Goal: Task Accomplishment & Management: Manage account settings

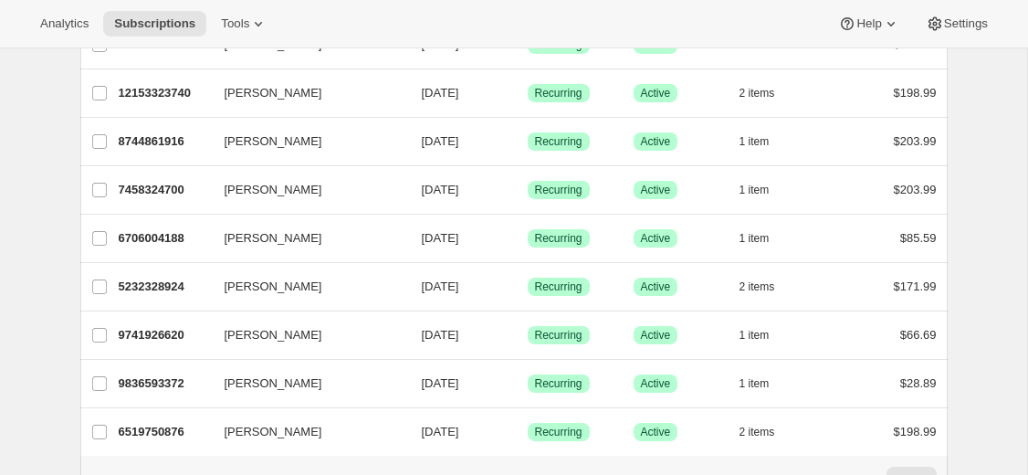
scroll to position [2246, 0]
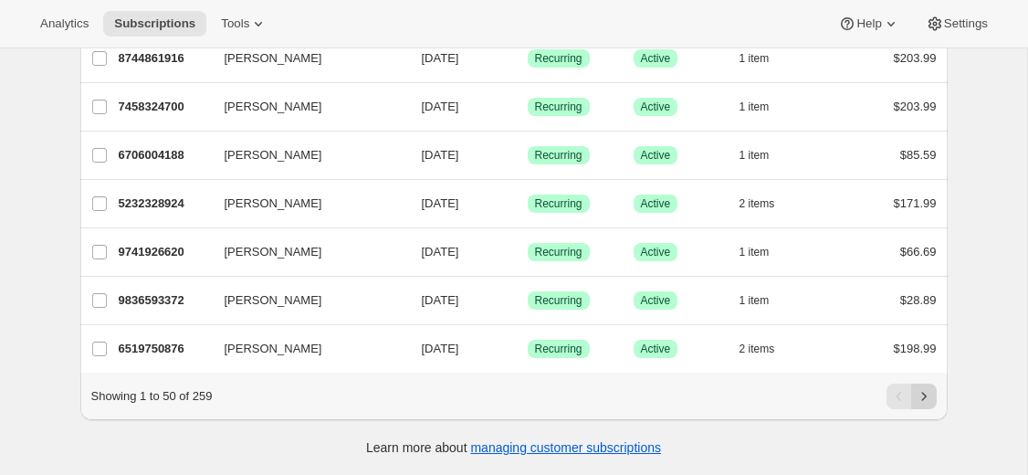
click at [926, 401] on icon "Next" at bounding box center [924, 396] width 18 height 18
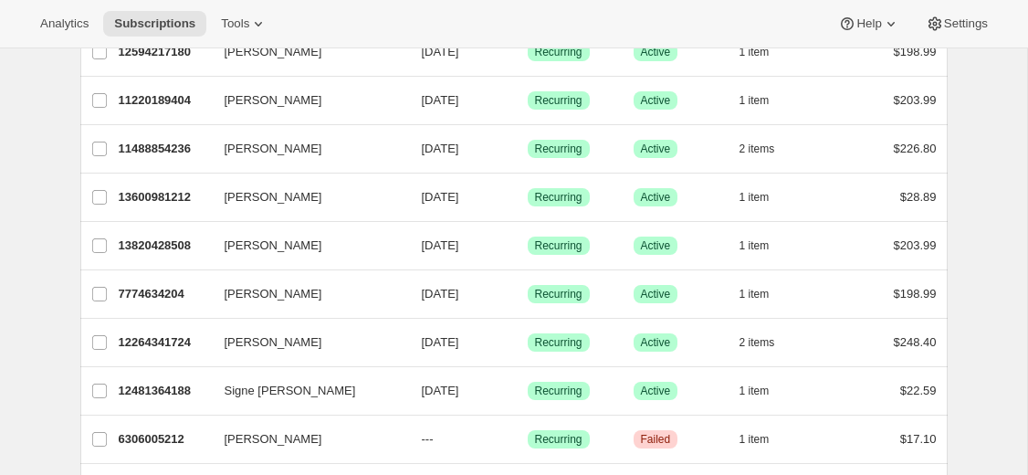
scroll to position [1765, 0]
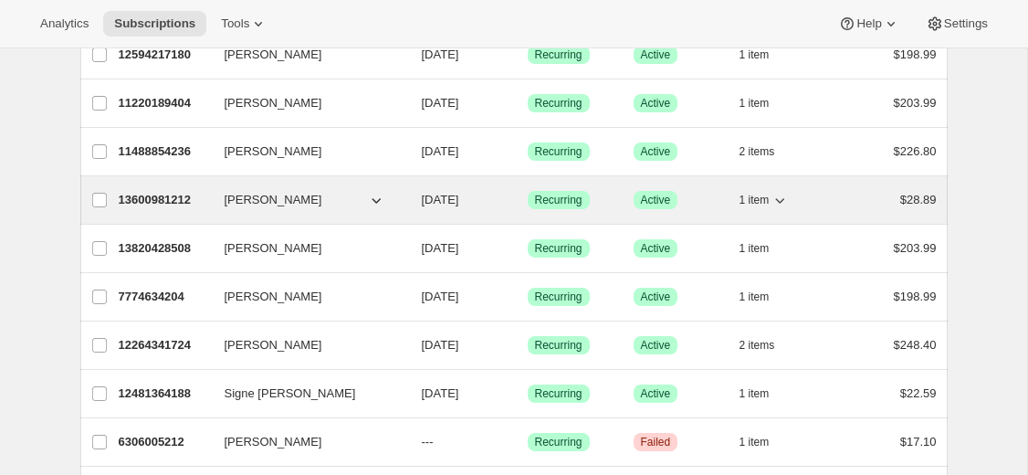
click at [331, 206] on button "[PERSON_NAME]" at bounding box center [305, 199] width 183 height 29
click at [420, 201] on div "13600981212 [PERSON_NAME] [DATE] Success Recurring Success Active 1 item $28.89" at bounding box center [528, 200] width 818 height 26
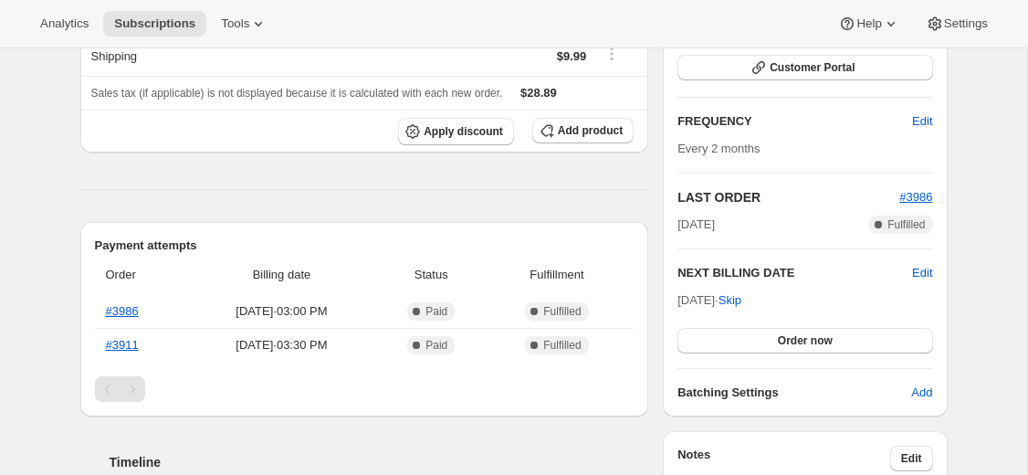
scroll to position [276, 0]
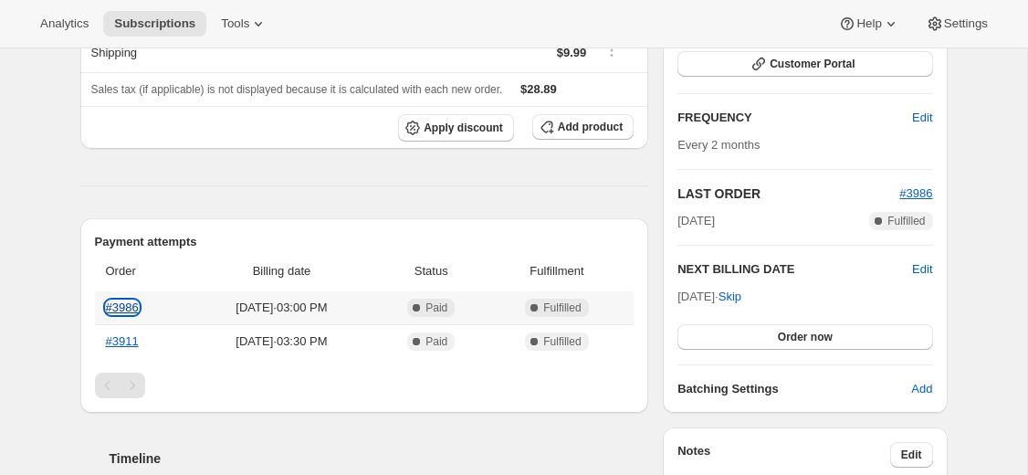
click at [122, 307] on link "#3986" at bounding box center [122, 307] width 33 height 14
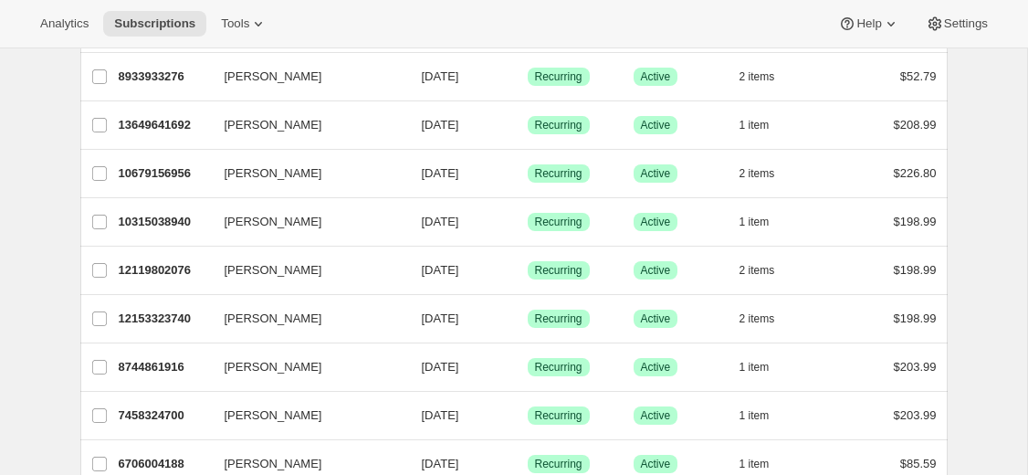
scroll to position [2246, 0]
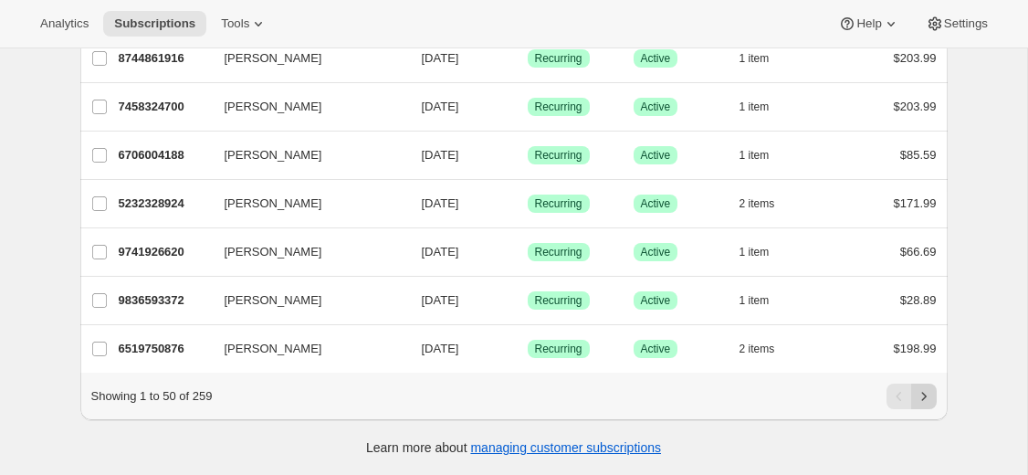
click at [926, 394] on icon "Next" at bounding box center [924, 396] width 18 height 18
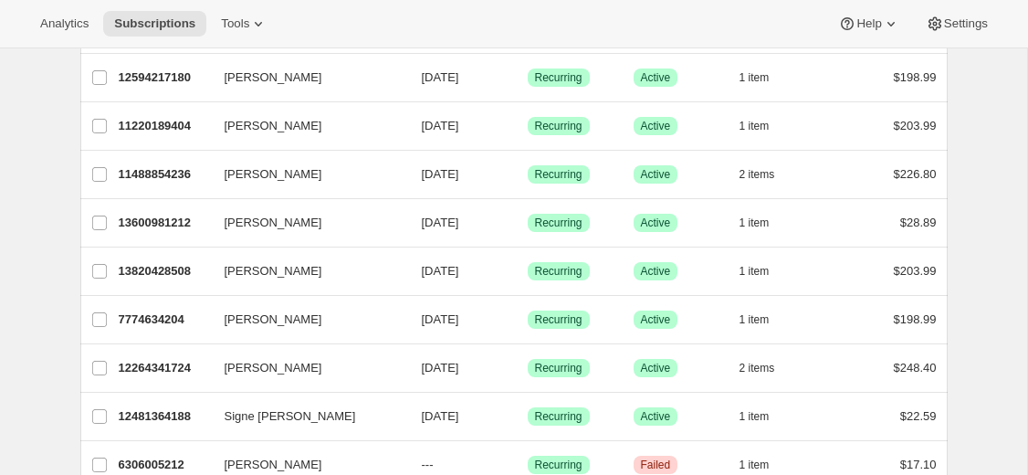
scroll to position [1735, 0]
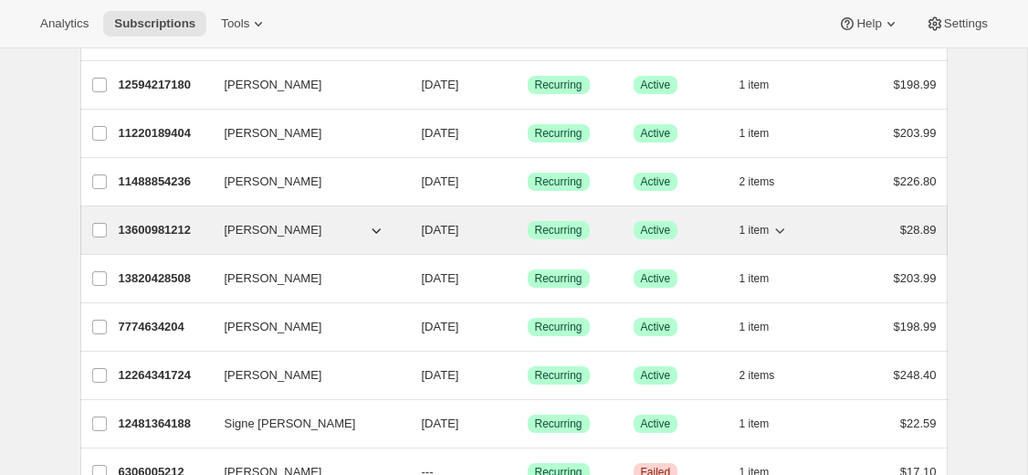
click at [344, 228] on button "[PERSON_NAME]" at bounding box center [305, 229] width 183 height 29
click at [526, 228] on div "13600981212 [PERSON_NAME] [DATE] Success Recurring Success Active 1 item $28.89" at bounding box center [528, 230] width 818 height 26
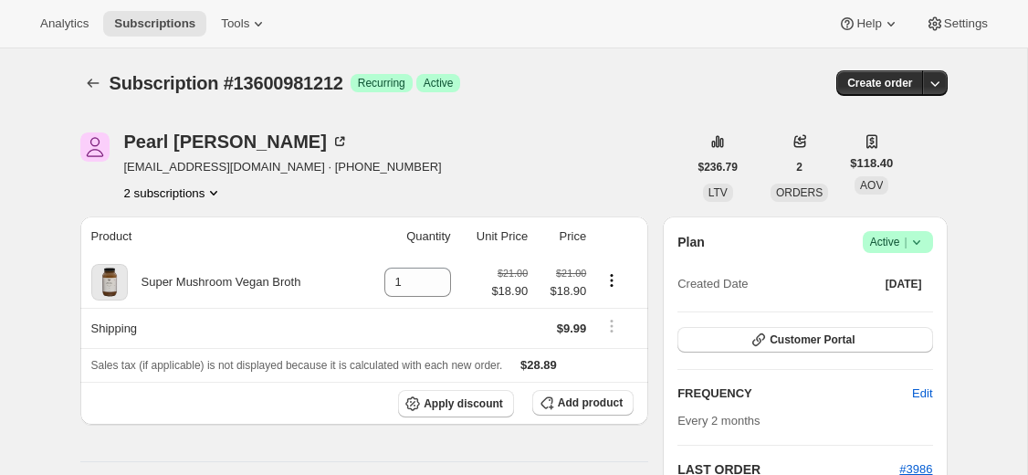
click at [894, 250] on span "Active |" at bounding box center [898, 242] width 56 height 18
click at [879, 314] on span "Cancel subscription" at bounding box center [897, 309] width 103 height 14
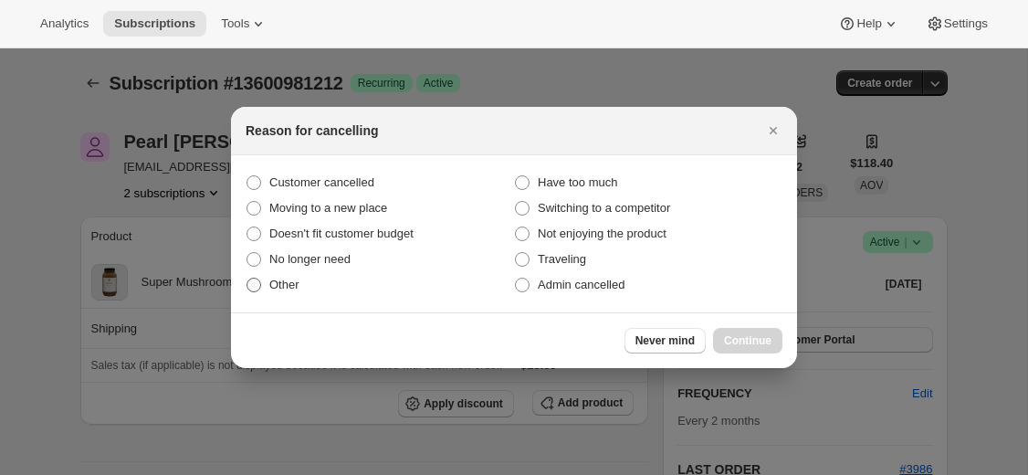
click at [257, 290] on span ":rbl:" at bounding box center [253, 285] width 15 height 15
click at [247, 278] on input "Other" at bounding box center [246, 278] width 1 height 1
radio input "true"
click at [728, 338] on span "Continue" at bounding box center [747, 340] width 47 height 15
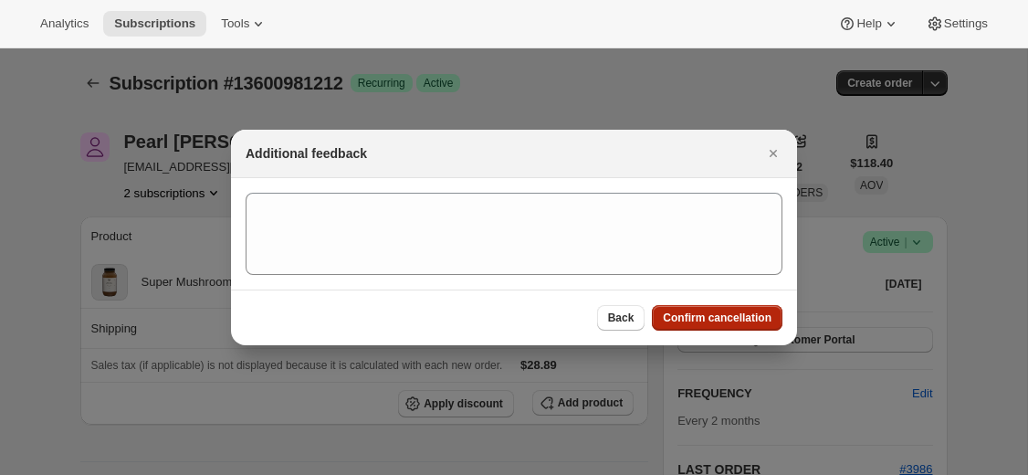
click at [712, 309] on button "Confirm cancellation" at bounding box center [717, 318] width 131 height 26
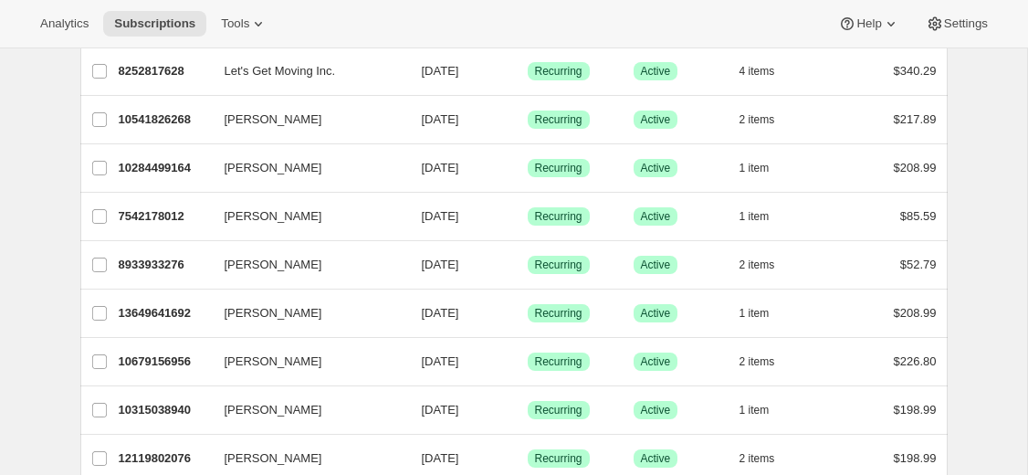
scroll to position [2246, 0]
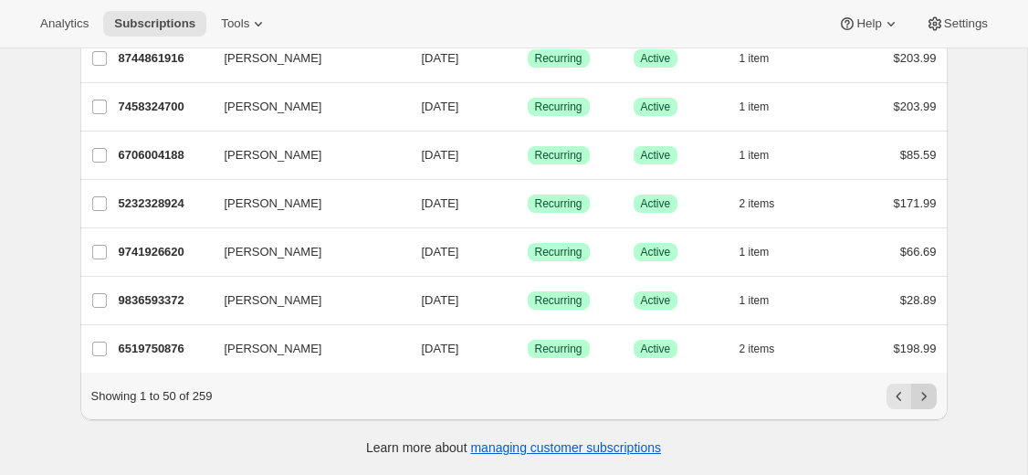
click at [929, 393] on icon "Next" at bounding box center [924, 396] width 18 height 18
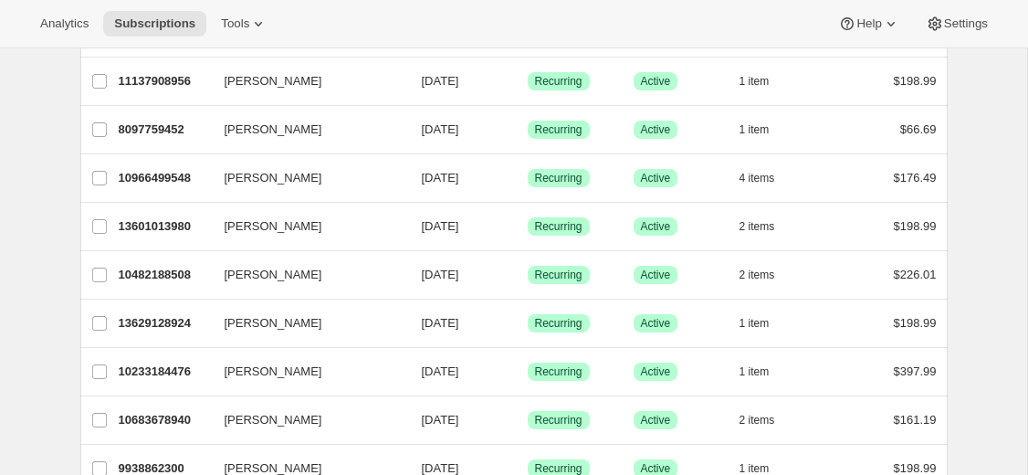
scroll to position [1093, 0]
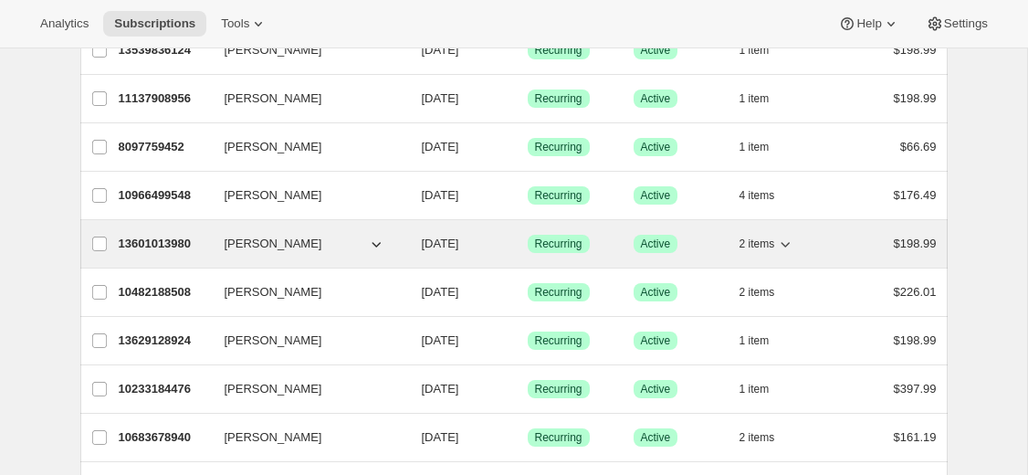
click at [406, 242] on div "[PERSON_NAME]" at bounding box center [316, 244] width 183 height 18
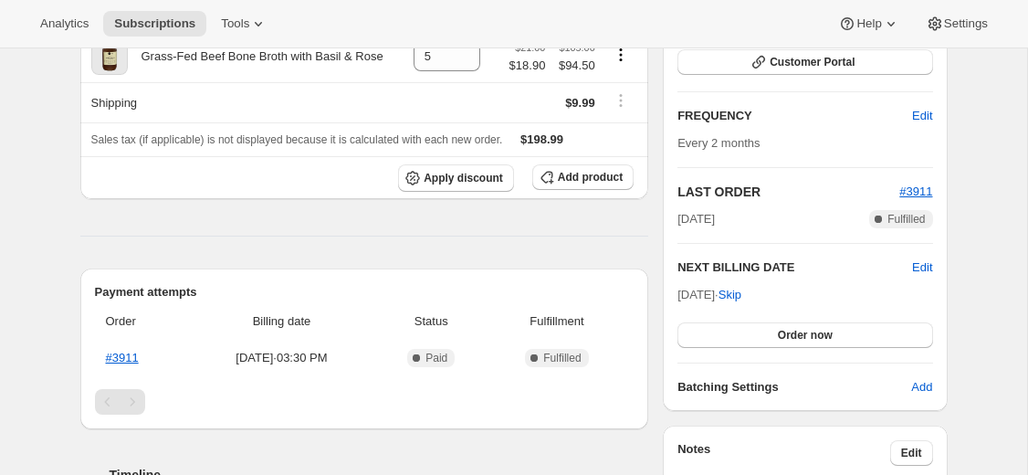
scroll to position [281, 0]
